Goal: Transaction & Acquisition: Obtain resource

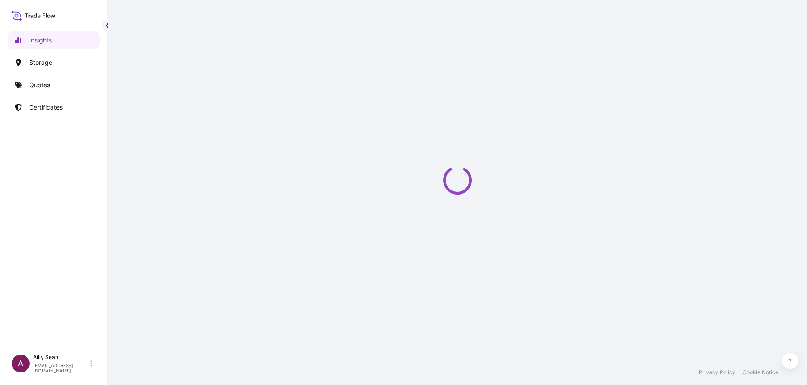
select select "2025"
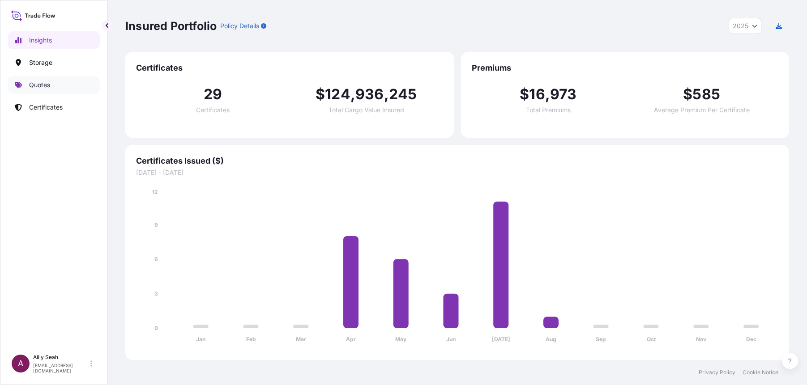
click at [47, 90] on link "Quotes" at bounding box center [54, 85] width 92 height 18
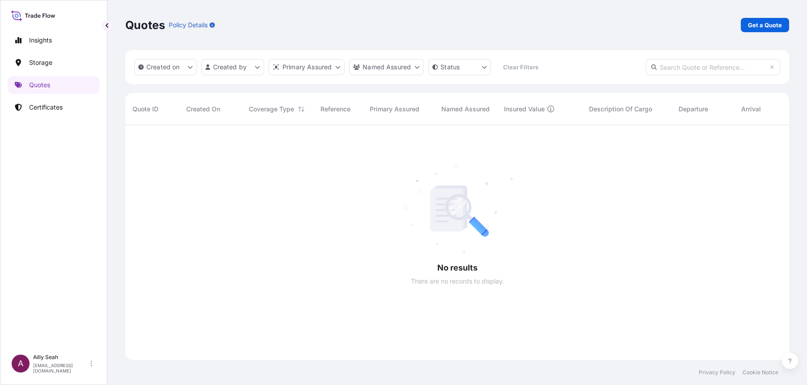
scroll to position [258, 655]
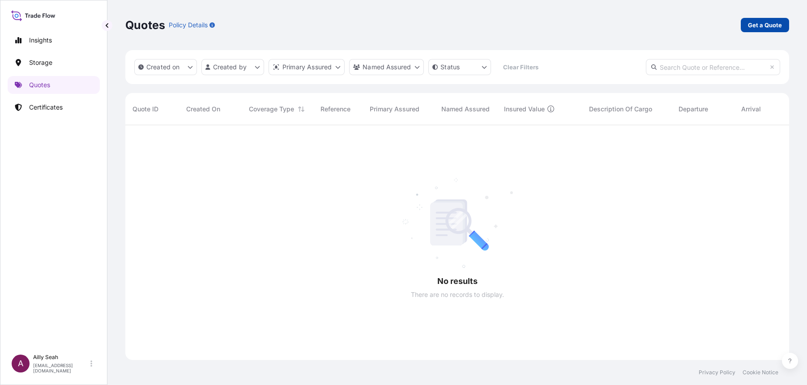
click at [764, 22] on p "Get a Quote" at bounding box center [765, 25] width 34 height 9
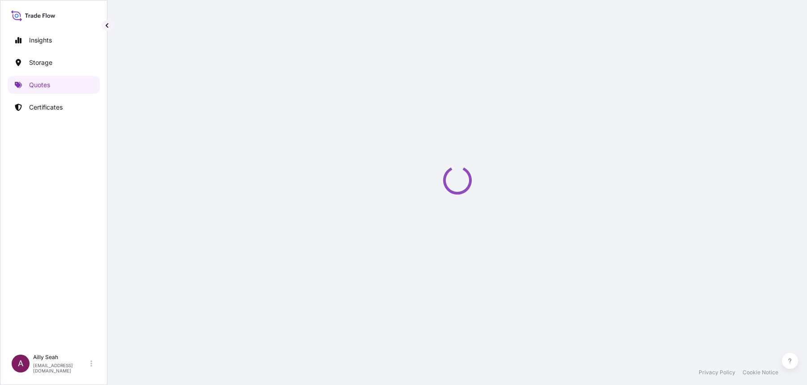
select select "Sea"
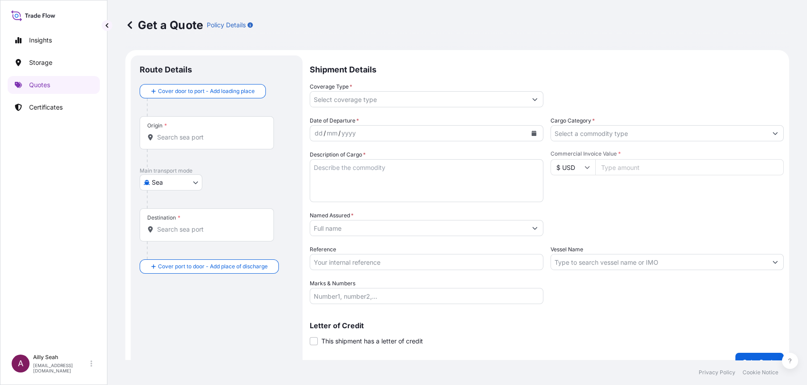
scroll to position [14, 0]
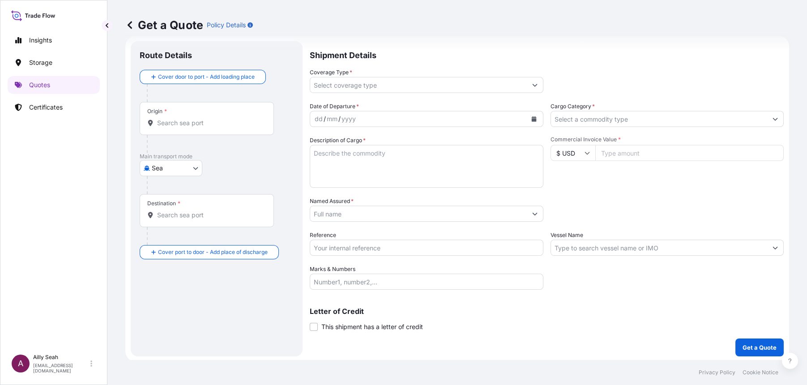
click at [209, 124] on input "Origin *" at bounding box center [210, 123] width 106 height 9
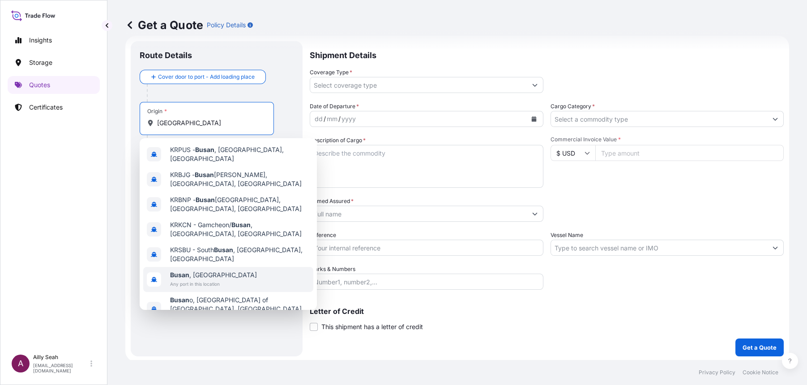
click at [194, 271] on span "Busan , [GEOGRAPHIC_DATA]" at bounding box center [213, 275] width 87 height 9
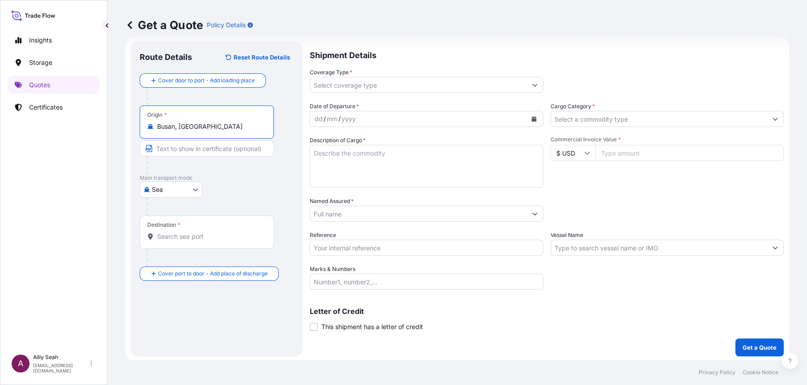
type input "Busan, [GEOGRAPHIC_DATA]"
drag, startPoint x: 176, startPoint y: 150, endPoint x: 188, endPoint y: 151, distance: 12.7
click at [176, 150] on input "Text to appear on certificate" at bounding box center [207, 149] width 134 height 16
type input "[GEOGRAPHIC_DATA], [GEOGRAPHIC_DATA]"
click at [170, 242] on div "Destination *" at bounding box center [207, 232] width 134 height 33
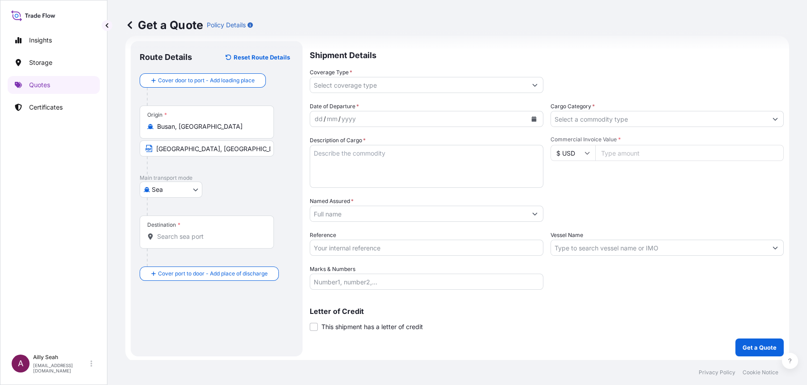
click at [170, 241] on input "Destination *" at bounding box center [210, 236] width 106 height 9
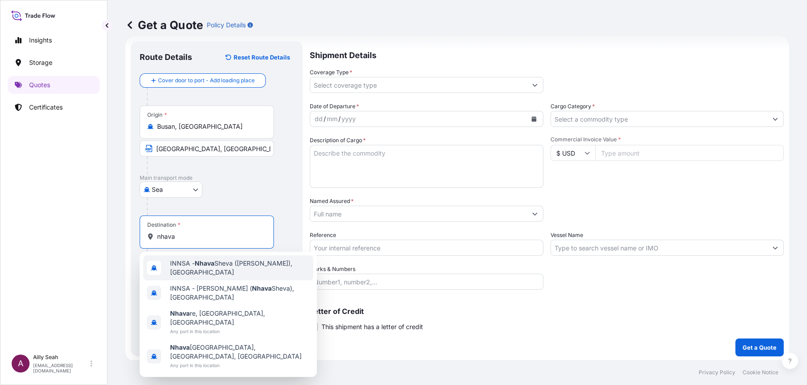
click at [212, 268] on span "INNSA - [GEOGRAPHIC_DATA] ([PERSON_NAME]), [GEOGRAPHIC_DATA]" at bounding box center [240, 268] width 140 height 18
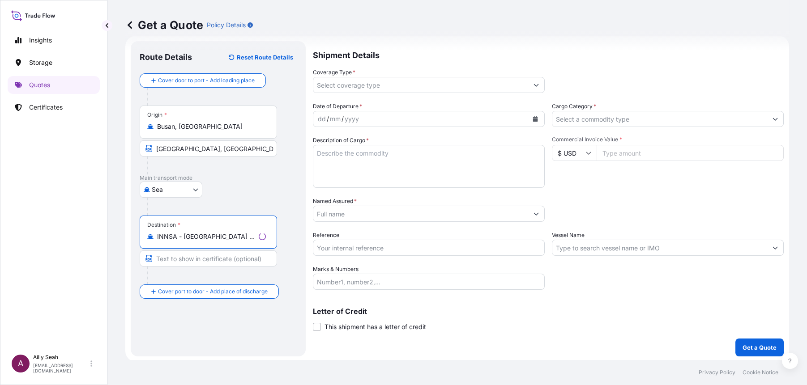
type input "INNSA - [GEOGRAPHIC_DATA] ([PERSON_NAME]), [GEOGRAPHIC_DATA]"
click at [193, 261] on input "Text to appear on certificate" at bounding box center [208, 259] width 137 height 16
type input "NHAVA SHEVA, [GEOGRAPHIC_DATA]"
click at [477, 320] on div "Letter of Credit This shipment has a letter of credit Letter of credit * Letter…" at bounding box center [547, 320] width 474 height 24
click at [350, 83] on input "Coverage Type *" at bounding box center [418, 85] width 217 height 16
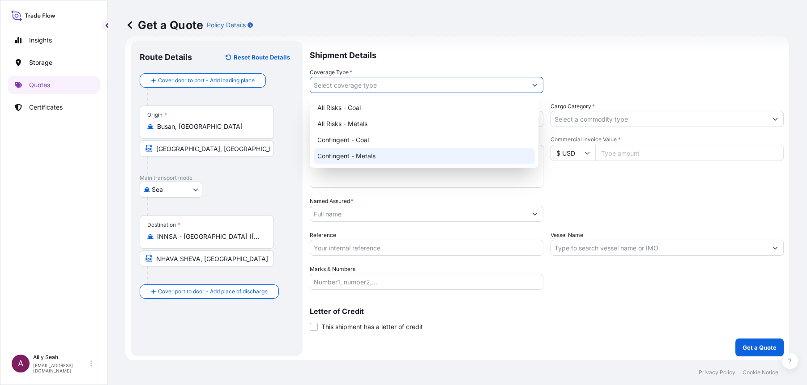
click at [386, 154] on div "Contingent - Metals" at bounding box center [424, 156] width 221 height 16
type input "Contingent - Metals"
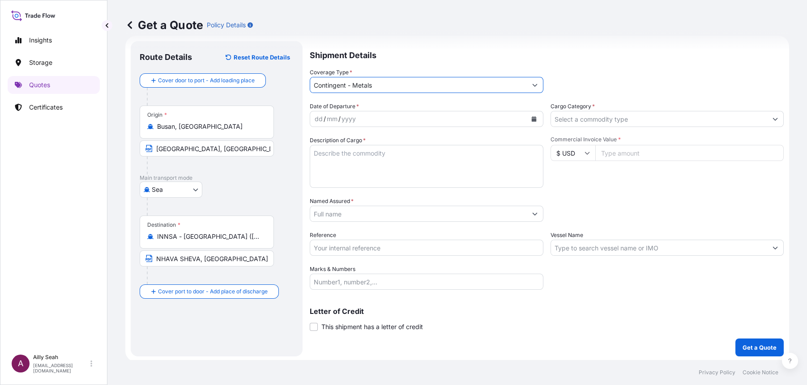
click at [353, 119] on div "yyyy" at bounding box center [349, 119] width 16 height 11
click at [318, 117] on div "dd" at bounding box center [319, 119] width 10 height 11
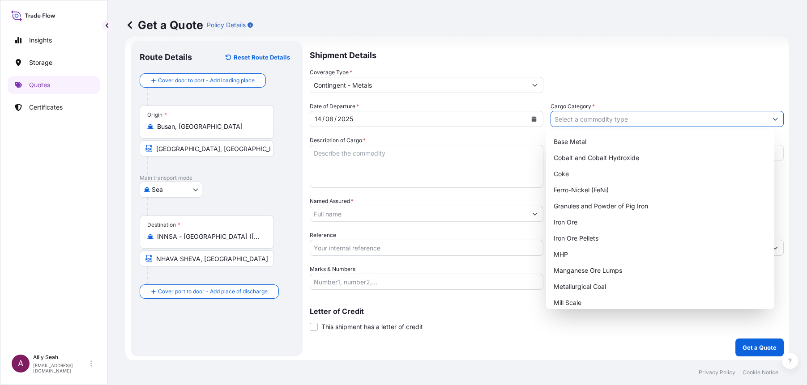
click at [773, 120] on icon "Show suggestions" at bounding box center [775, 118] width 5 height 5
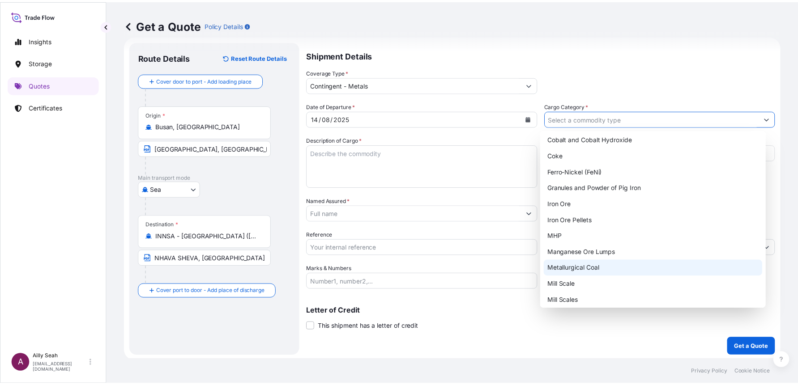
scroll to position [0, 0]
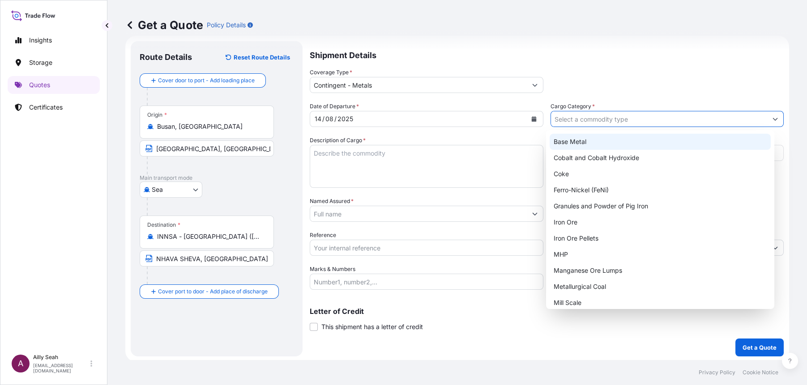
click at [600, 145] on div "Base Metal" at bounding box center [660, 142] width 221 height 16
type input "Base Metal"
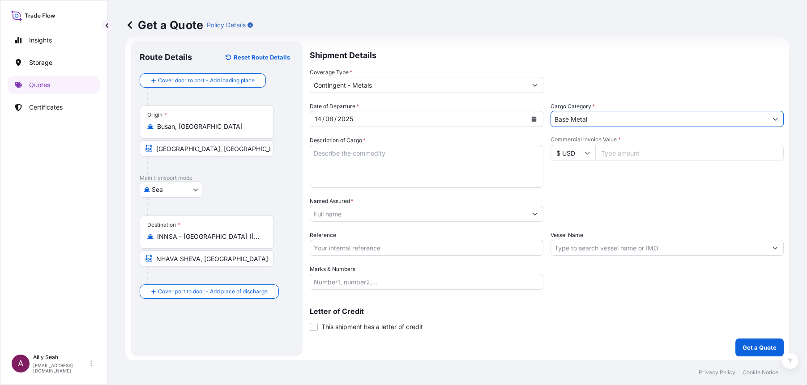
click at [365, 171] on textarea "Description of Cargo *" at bounding box center [427, 166] width 234 height 43
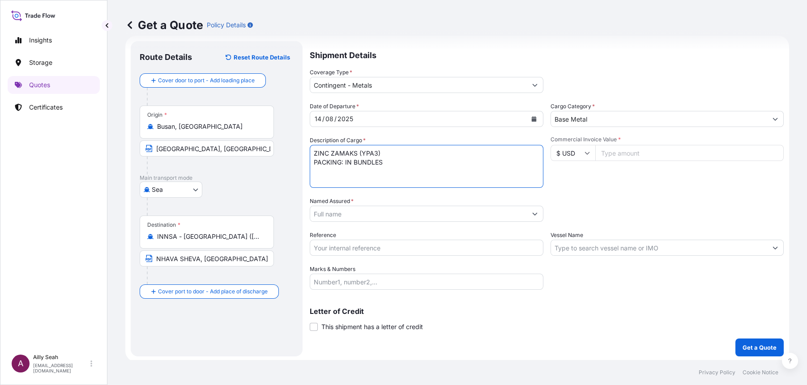
type textarea "ZINC ZAMAKS (YPA3) PACKING: IN BUNDLES"
click at [695, 206] on div "Packing Category Type to search a container mode Please select a primary mode o…" at bounding box center [668, 209] width 234 height 25
click at [635, 153] on input "Commercial Invoice Value *" at bounding box center [689, 153] width 189 height 16
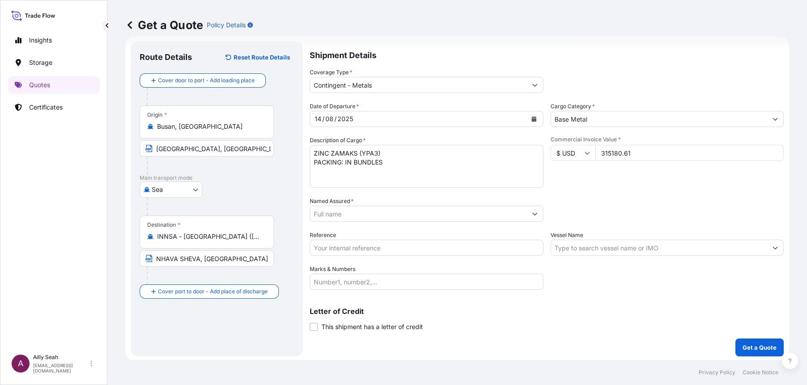
type input "315180.61"
click at [332, 214] on input "Named Assured *" at bounding box center [418, 214] width 217 height 16
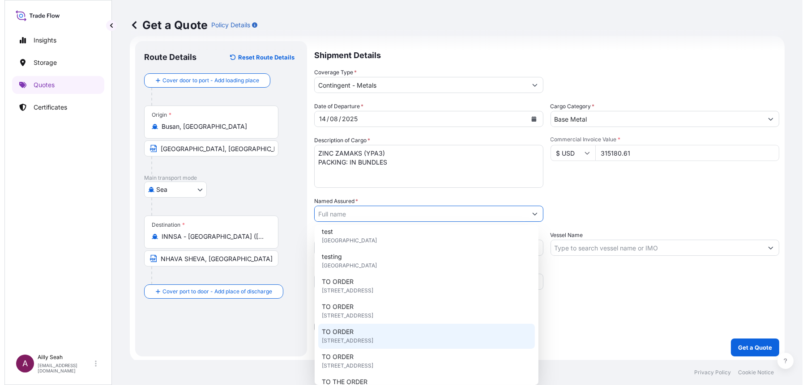
scroll to position [199, 0]
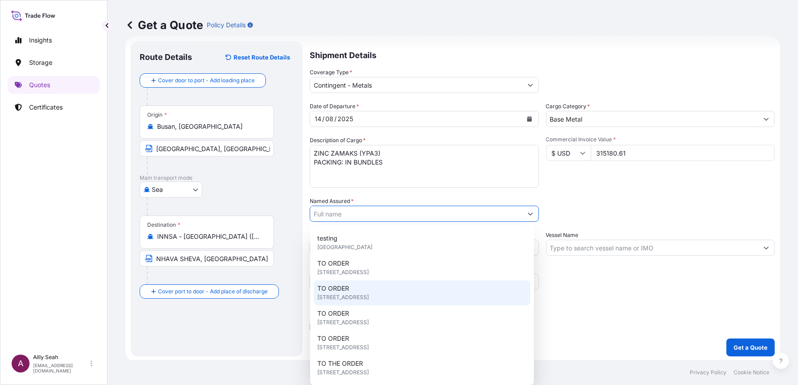
click at [367, 297] on span "[STREET_ADDRESS]" at bounding box center [342, 297] width 51 height 9
type input "TO ORDER"
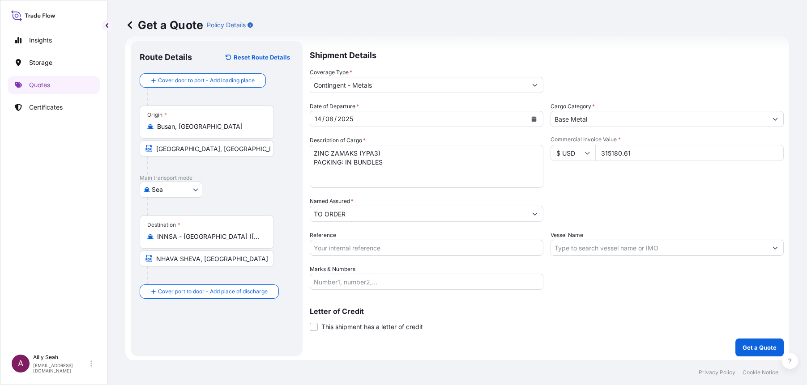
click at [640, 195] on div "Date of Departure * [DATE] Cargo Category * Base Metal Description of Cargo * Z…" at bounding box center [547, 196] width 474 height 188
click at [370, 249] on input "Reference" at bounding box center [427, 248] width 234 height 16
type input "EBEQ0301"
click at [577, 312] on p "Letter of Credit" at bounding box center [547, 311] width 474 height 7
click at [576, 247] on input "Vessel Name" at bounding box center [659, 248] width 217 height 16
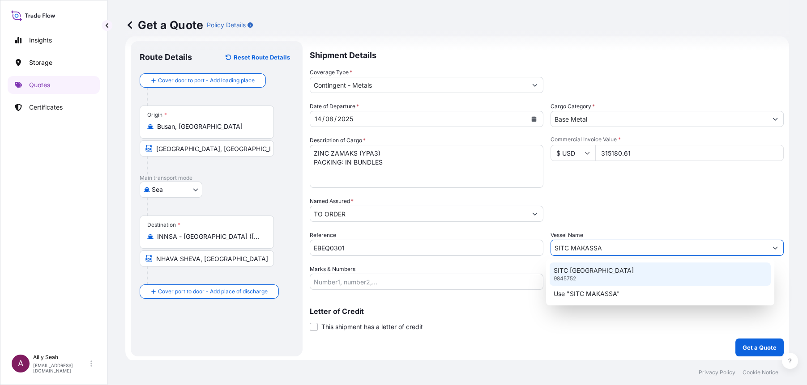
click at [574, 274] on p "SITC [GEOGRAPHIC_DATA]" at bounding box center [593, 270] width 80 height 9
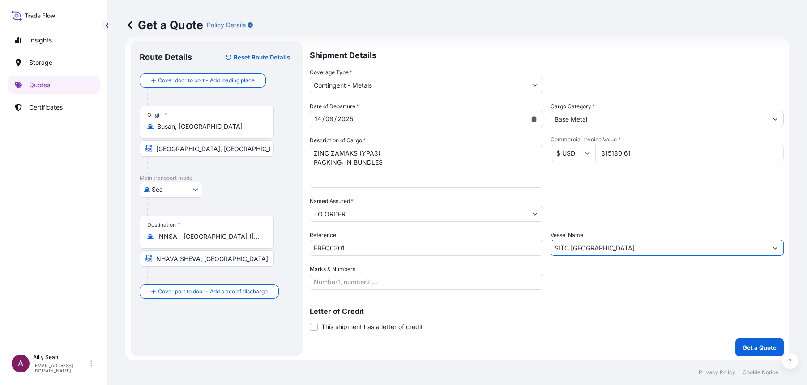
type input "SITC [GEOGRAPHIC_DATA]"
click at [549, 316] on div "Letter of Credit This shipment has a letter of credit Letter of credit * Letter…" at bounding box center [547, 320] width 474 height 24
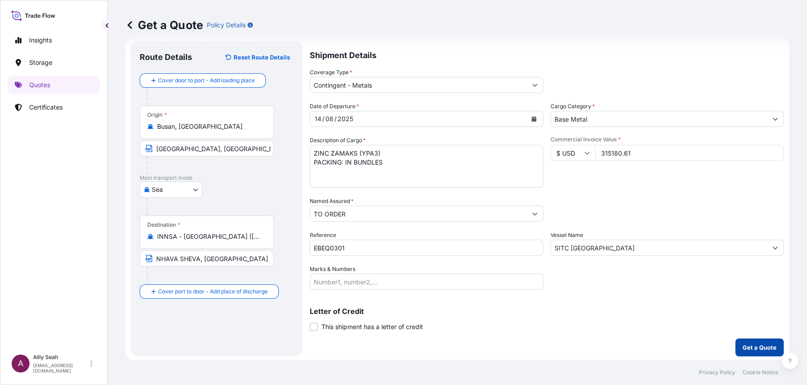
click at [756, 348] on p "Get a Quote" at bounding box center [760, 347] width 34 height 9
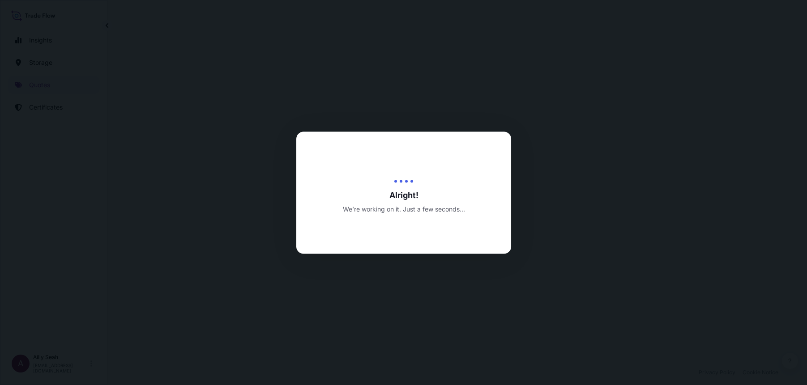
select select "Sea"
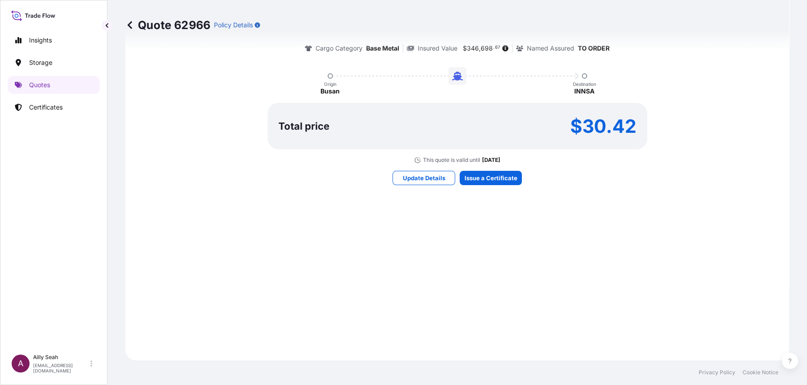
scroll to position [492, 0]
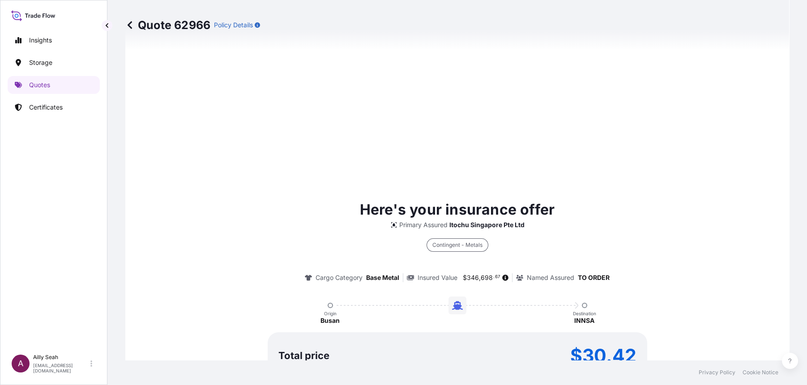
type input "[DATE]"
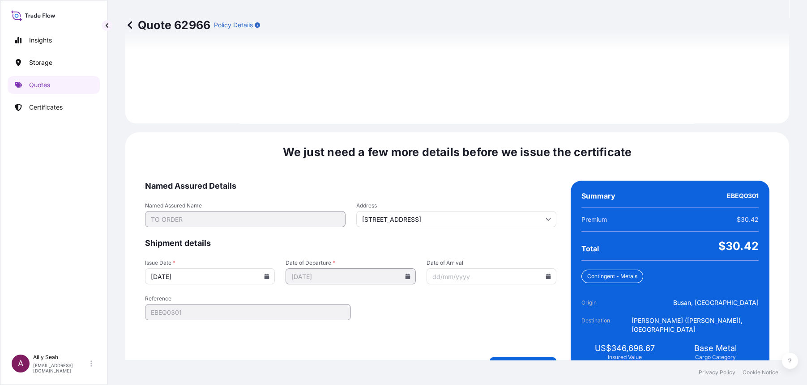
scroll to position [1095, 0]
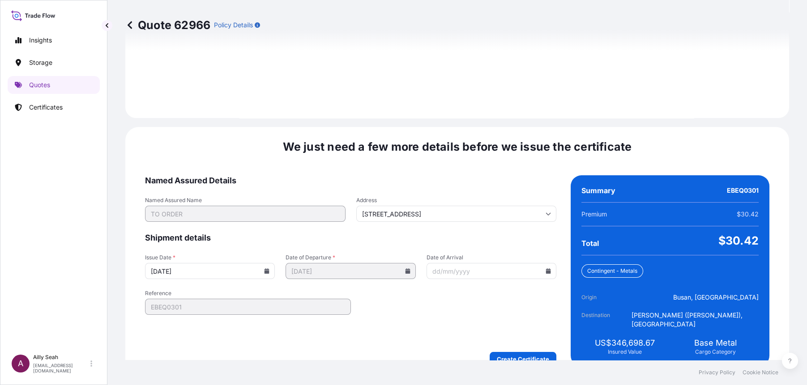
click at [453, 266] on input "Date of Arrival" at bounding box center [492, 271] width 130 height 16
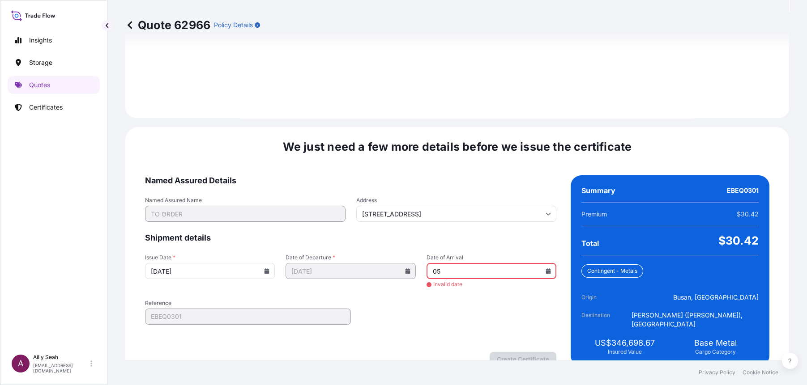
type input "0"
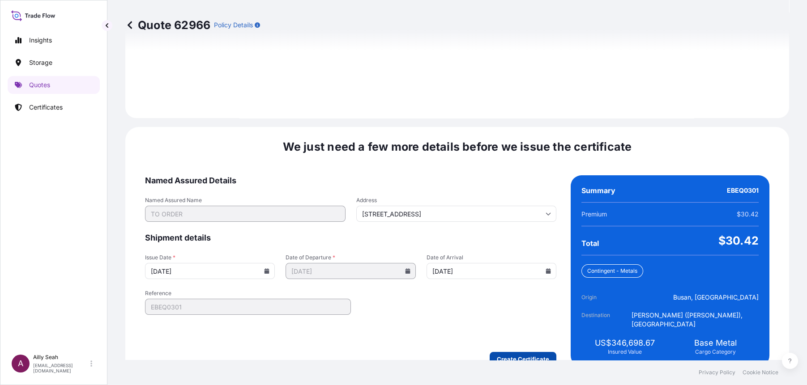
type input "[DATE]"
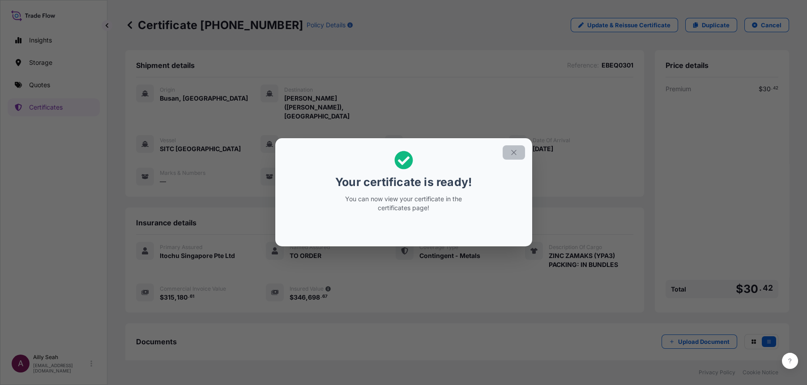
click at [513, 154] on icon "button" at bounding box center [514, 153] width 8 height 8
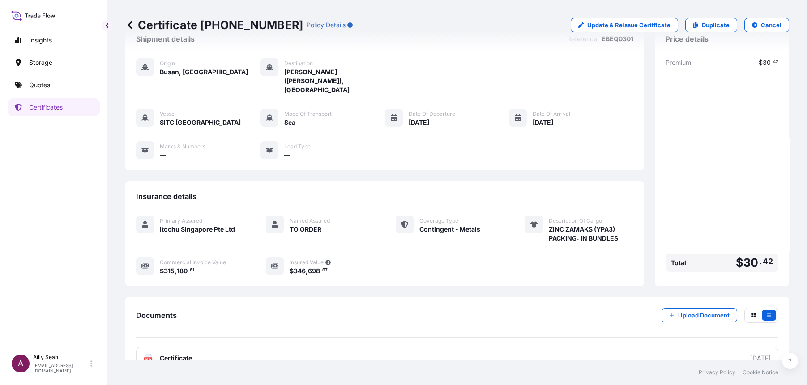
scroll to position [38, 0]
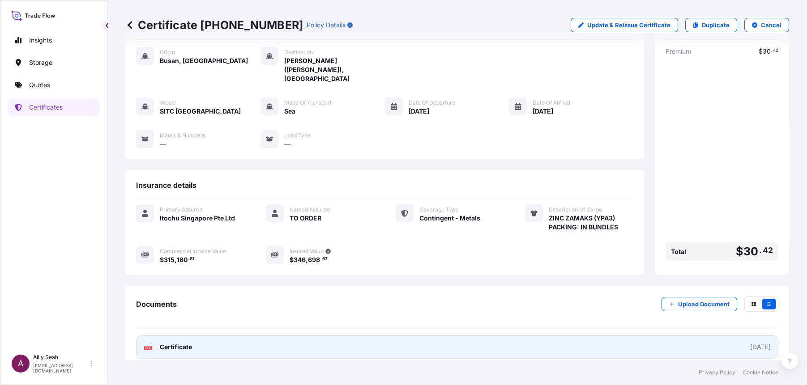
click at [192, 343] on link "PDF Certificate [DATE]" at bounding box center [457, 347] width 642 height 23
